Goal: Task Accomplishment & Management: Complete application form

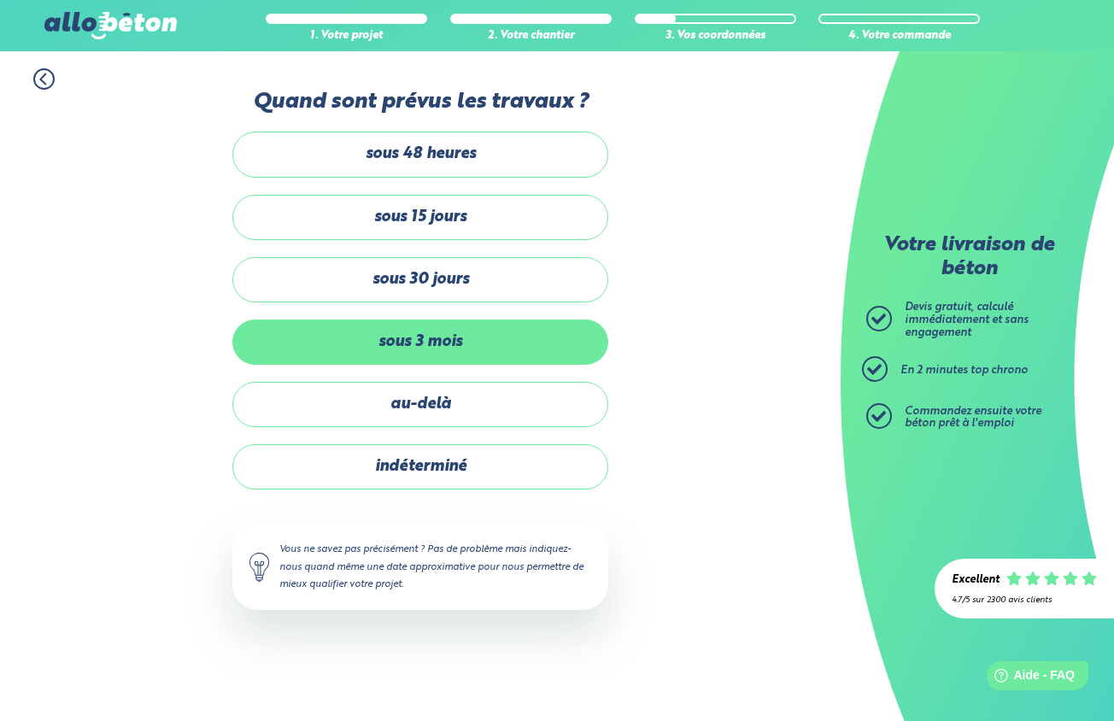
click at [457, 350] on label "sous 3 mois" at bounding box center [420, 342] width 376 height 45
click at [0, 0] on input "sous 3 mois" at bounding box center [0, 0] width 0 height 0
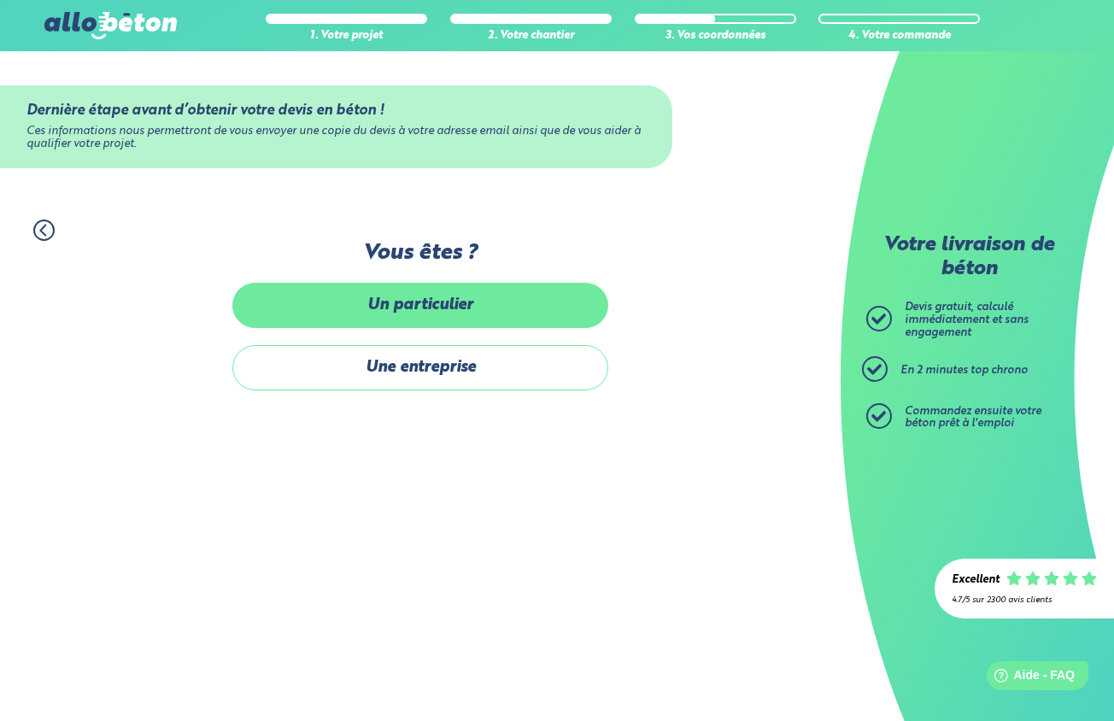
click at [439, 313] on label "Un particulier" at bounding box center [420, 305] width 376 height 45
click at [0, 0] on input "Un particulier" at bounding box center [0, 0] width 0 height 0
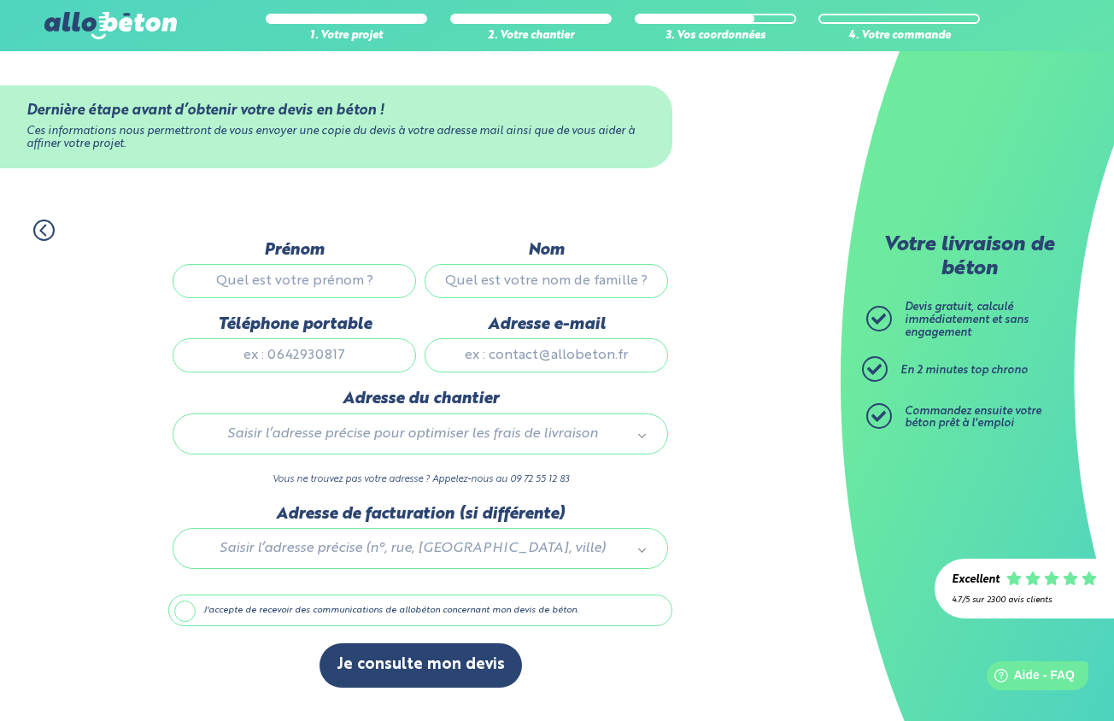
click at [388, 282] on input "Prénom" at bounding box center [295, 281] width 244 height 34
type input "[PERSON_NAME]"
type input "WLEKLAK"
click at [400, 362] on input "Téléphone portable" at bounding box center [295, 355] width 244 height 34
click at [391, 361] on input "Téléphone portable" at bounding box center [295, 355] width 244 height 34
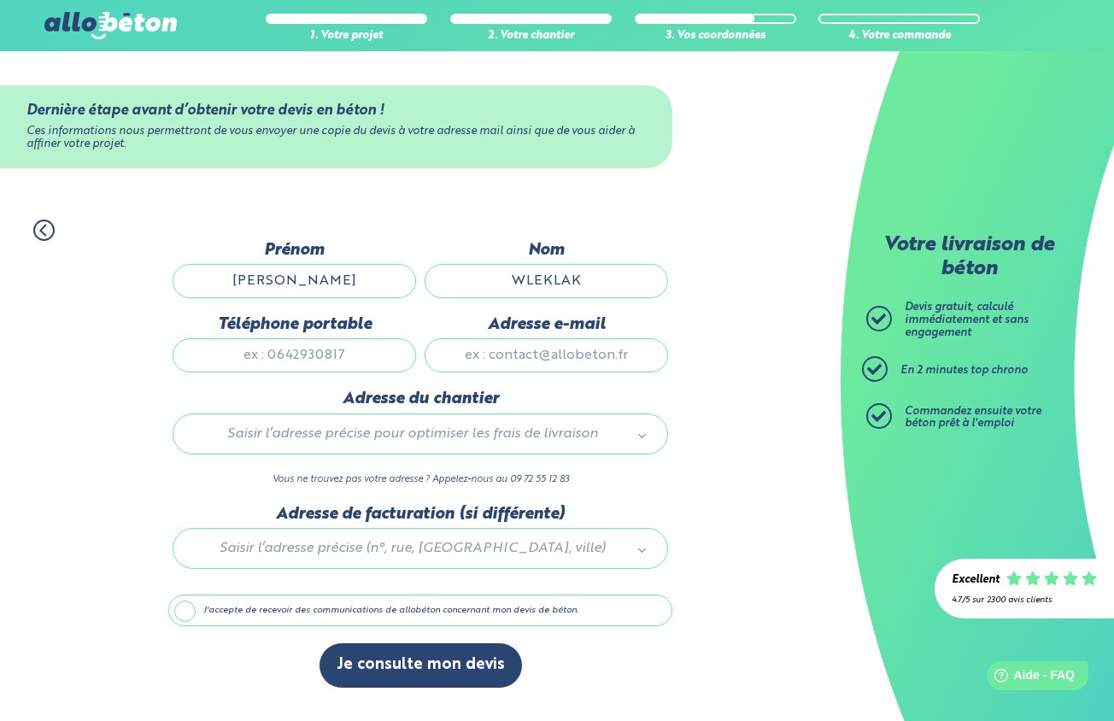
click at [386, 361] on input "Téléphone portable" at bounding box center [295, 355] width 244 height 34
click at [396, 360] on input "Téléphone portable" at bounding box center [295, 355] width 244 height 34
click at [338, 360] on input "Téléphone portable" at bounding box center [295, 355] width 244 height 34
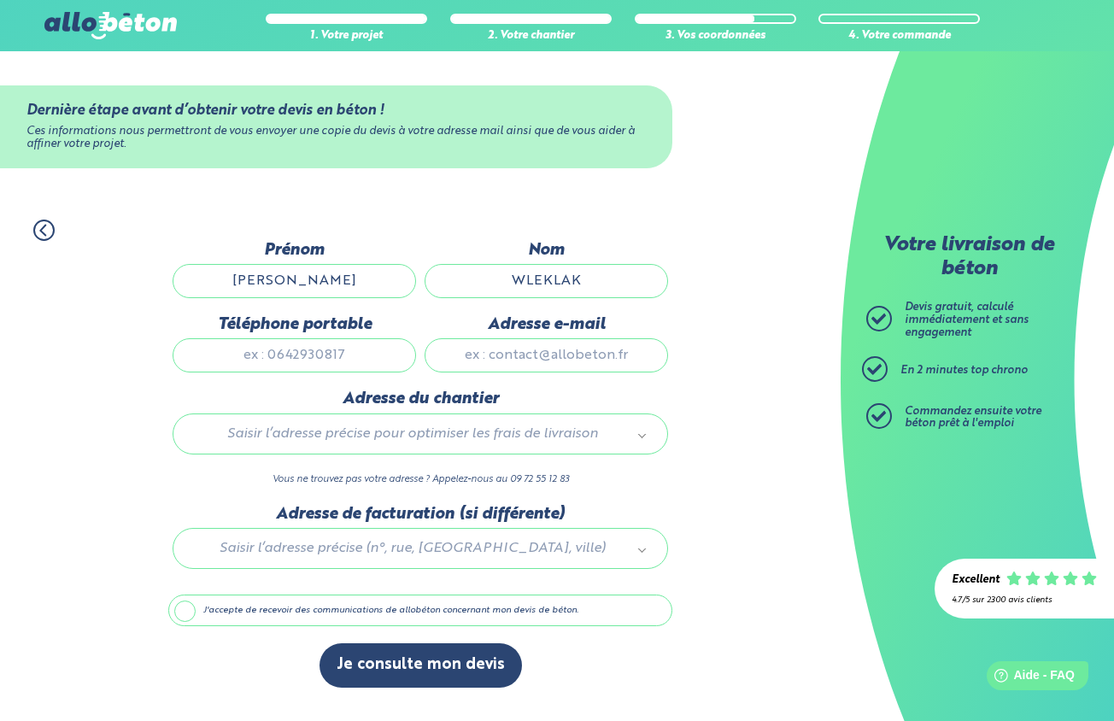
click at [637, 356] on input "Adresse e-mail" at bounding box center [547, 355] width 244 height 34
click at [644, 361] on input "Adresse e-mail" at bounding box center [547, 355] width 244 height 34
click at [371, 363] on input "Téléphone portable" at bounding box center [295, 355] width 244 height 34
type input "0782869208"
click at [504, 357] on input "Adresse e-mail" at bounding box center [547, 355] width 244 height 34
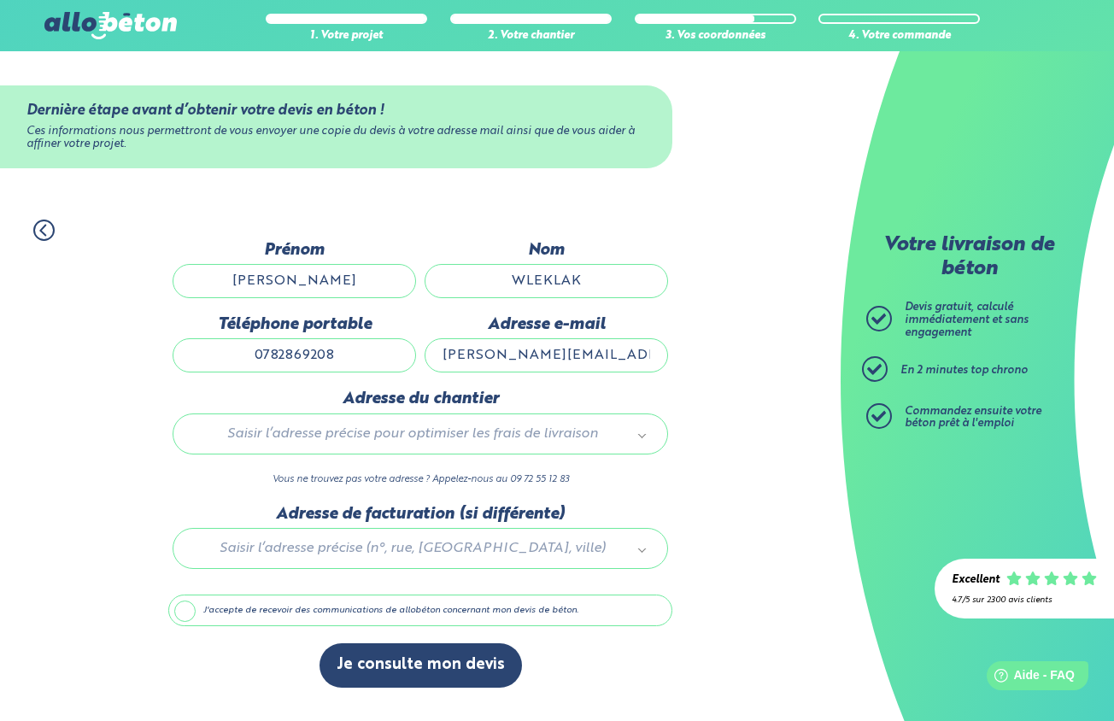
type input "[PERSON_NAME][EMAIL_ADDRESS][DOMAIN_NAME]"
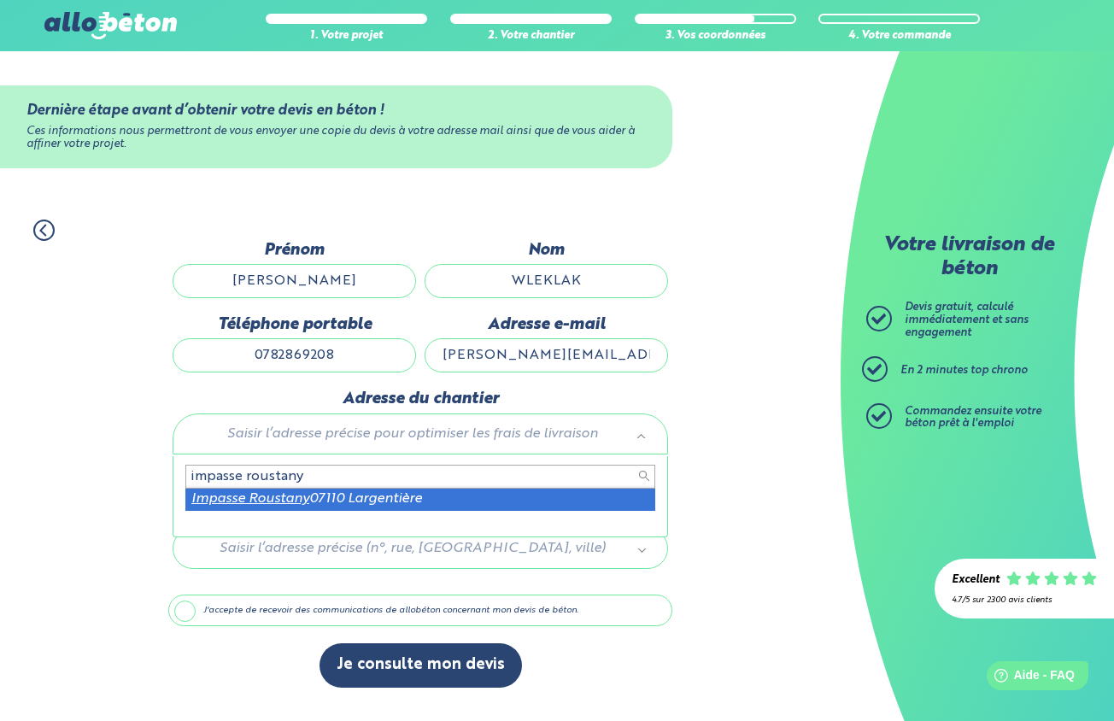
type input "impasse roustany"
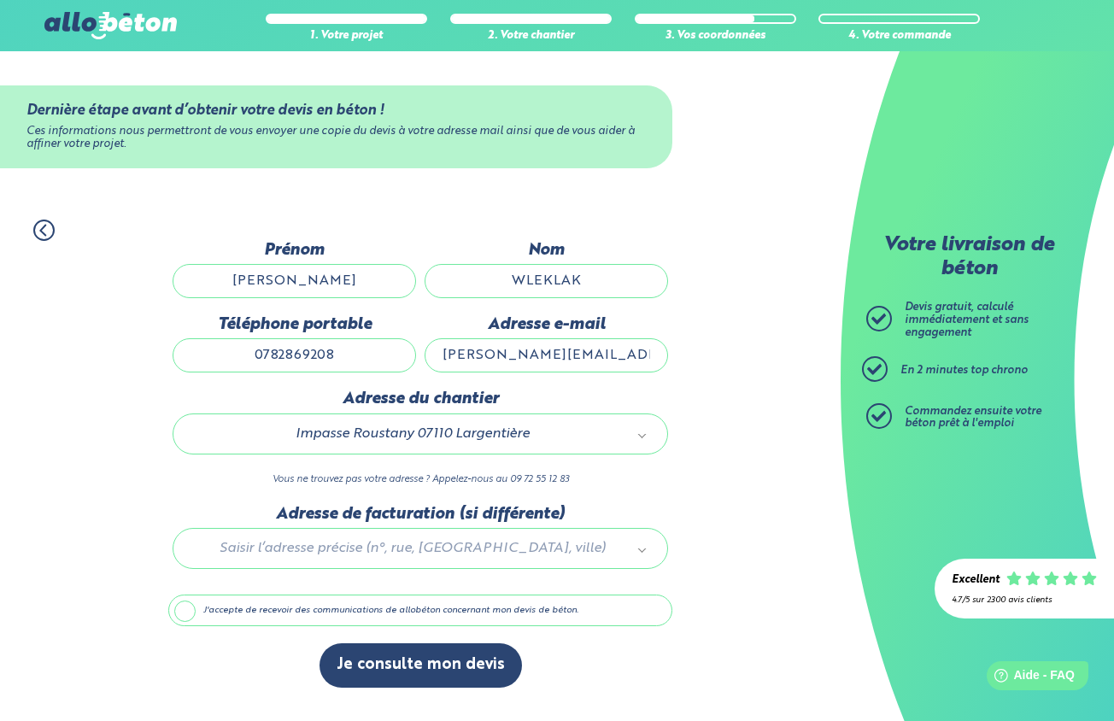
click at [463, 555] on div at bounding box center [420, 545] width 504 height 81
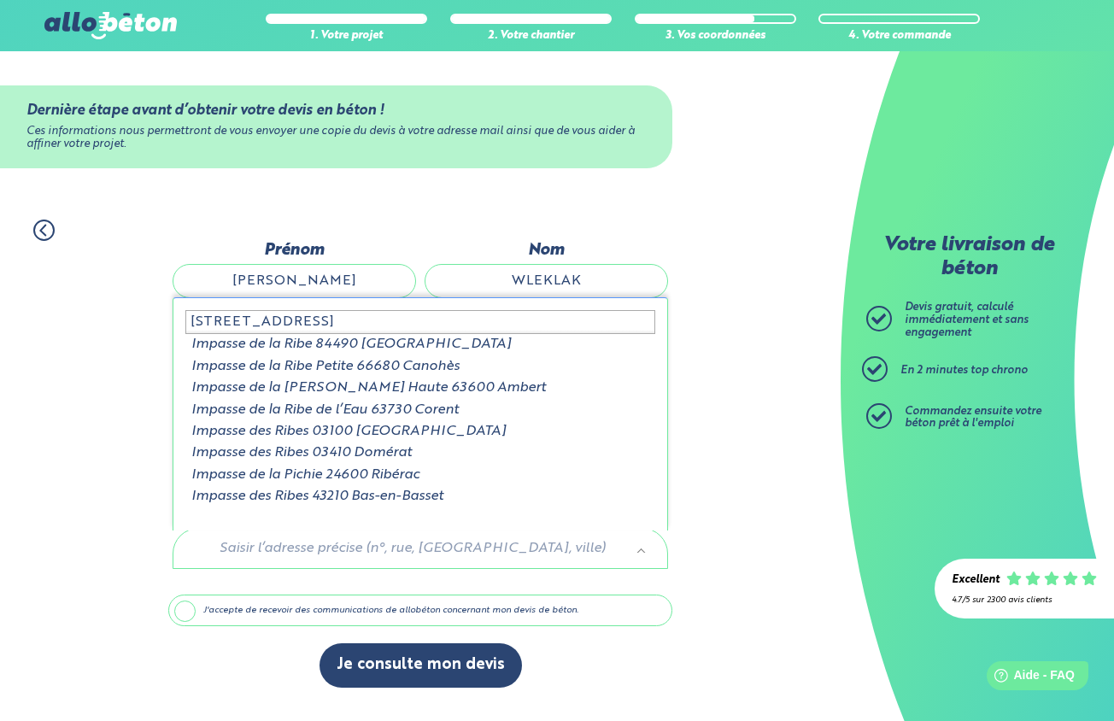
type input "[STREET_ADDRESS]"
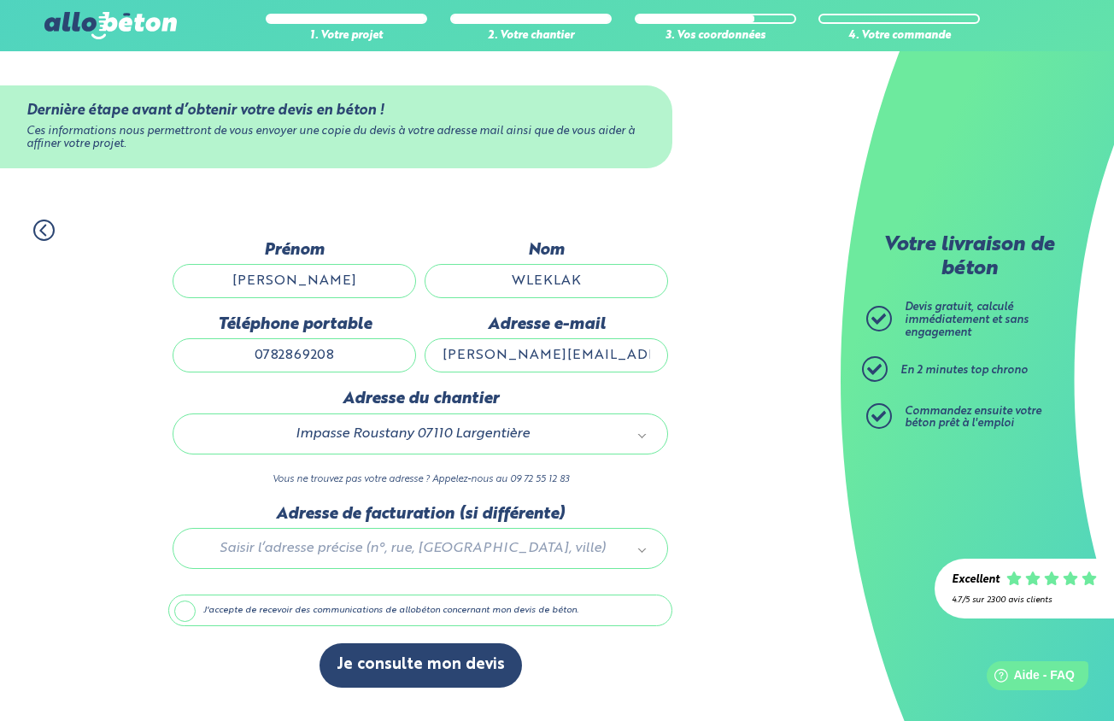
click at [384, 542] on div "Saisir l’adresse précise (n°, rue, [GEOGRAPHIC_DATA], ville)" at bounding box center [421, 548] width 496 height 41
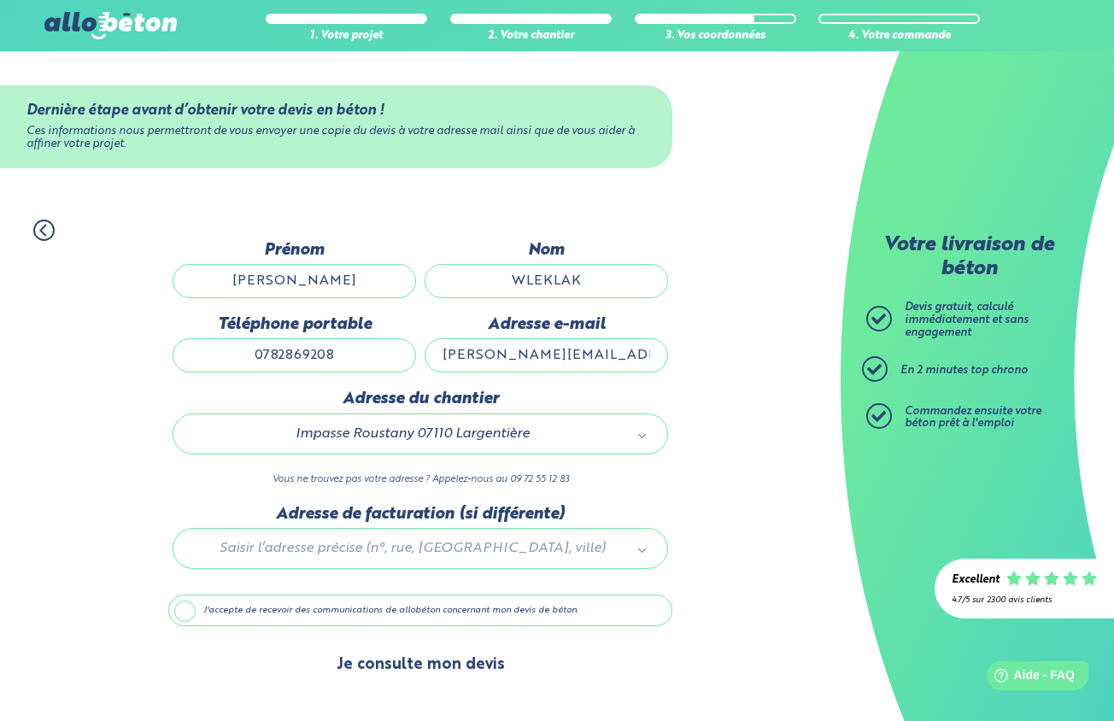
click at [409, 669] on button "Je consulte mon devis" at bounding box center [421, 665] width 203 height 44
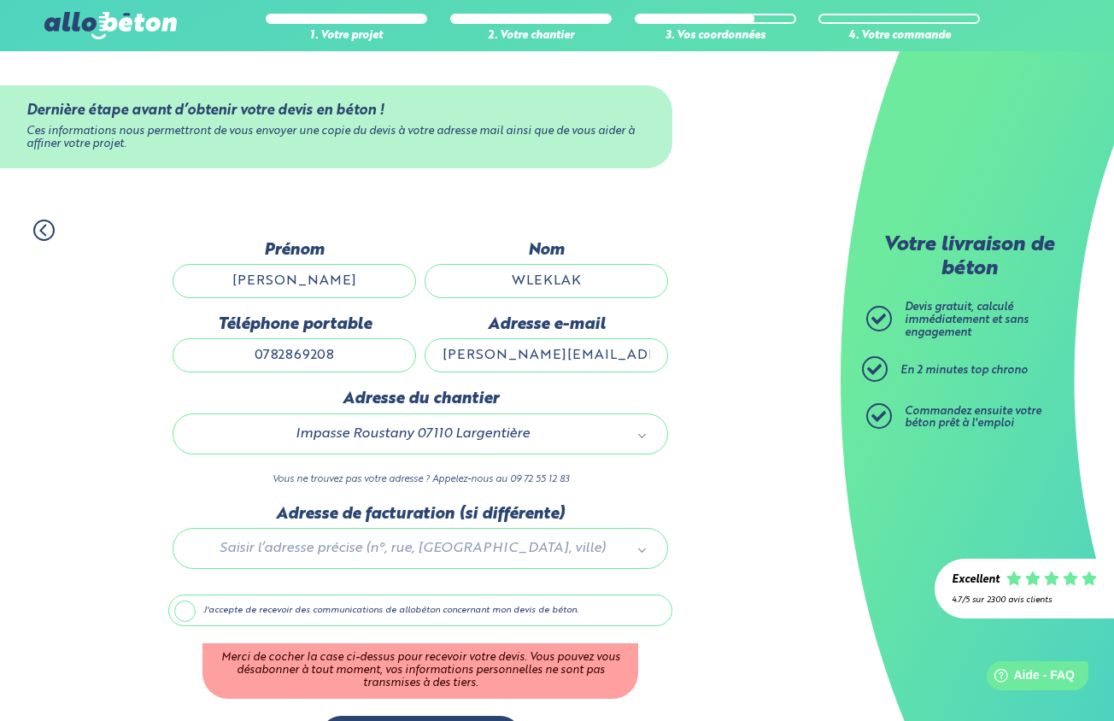
click at [223, 611] on label "J'accepte de recevoir des communications de allobéton concernant mon devis de b…" at bounding box center [420, 611] width 504 height 32
click at [0, 0] on input "J'accepte de recevoir des communications de allobéton concernant mon devis de b…" at bounding box center [0, 0] width 0 height 0
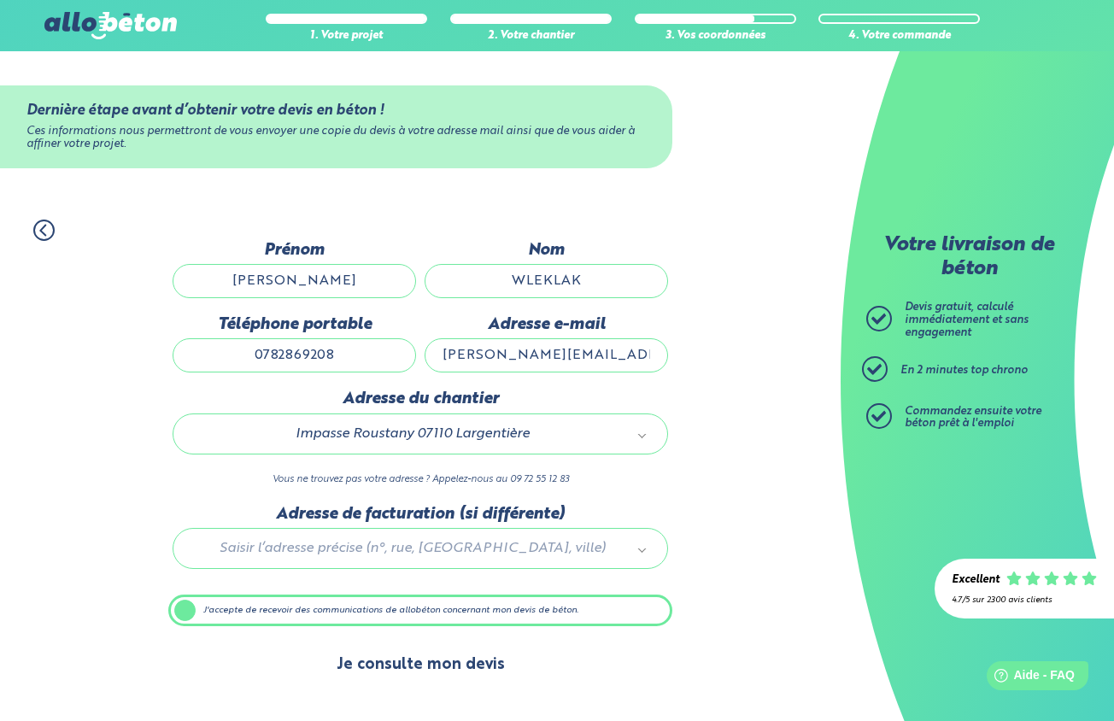
click at [406, 654] on button "Je consulte mon devis" at bounding box center [421, 665] width 203 height 44
